Goal: Task Accomplishment & Management: Manage account settings

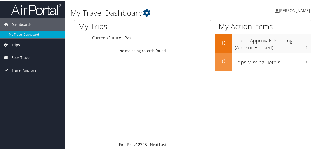
click at [280, 9] on span "[PERSON_NAME]" at bounding box center [294, 10] width 31 height 6
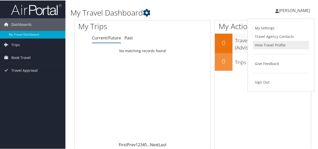
click at [269, 44] on link "View Travel Profile" at bounding box center [281, 44] width 56 height 9
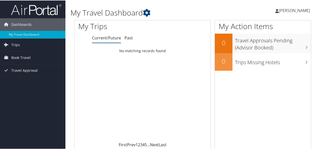
click at [289, 10] on span "[PERSON_NAME]" at bounding box center [294, 10] width 31 height 6
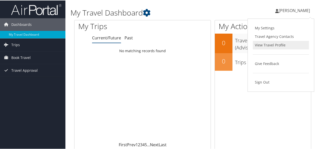
click at [269, 44] on link "View Travel Profile" at bounding box center [281, 44] width 56 height 9
